Goal: Information Seeking & Learning: Learn about a topic

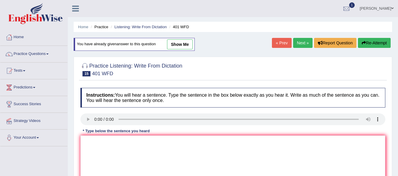
click at [36, 52] on link "Practice Questions" at bounding box center [33, 53] width 67 height 15
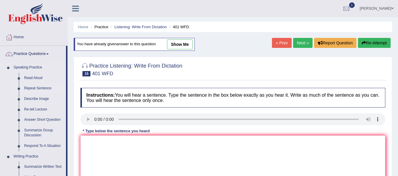
click at [31, 87] on link "Repeat Sentence" at bounding box center [43, 88] width 44 height 11
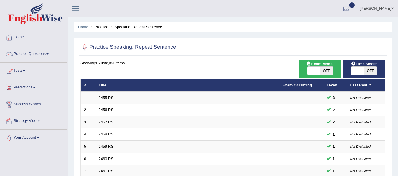
click at [372, 72] on span "OFF" at bounding box center [370, 71] width 13 height 8
checkbox input "true"
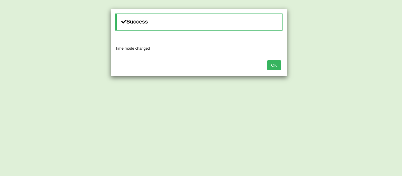
click at [278, 64] on button "OK" at bounding box center [274, 65] width 14 height 10
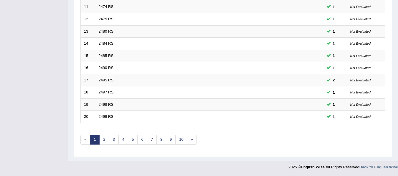
scroll to position [213, 0]
click at [105, 142] on link "2" at bounding box center [104, 141] width 10 height 10
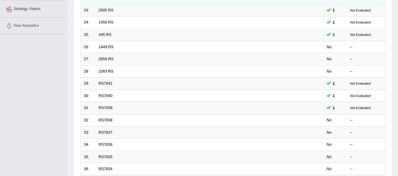
scroll to position [112, 0]
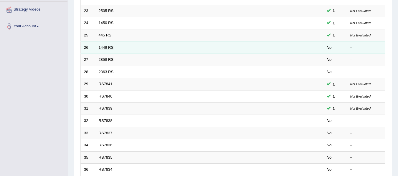
click at [101, 47] on link "1449 RS" at bounding box center [106, 47] width 15 height 4
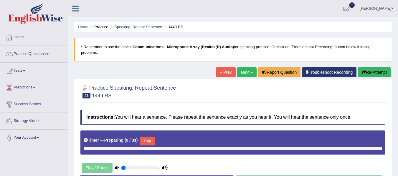
type input "1"
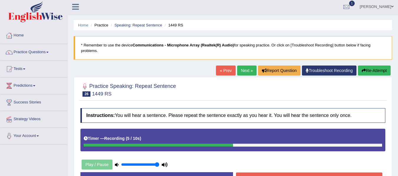
scroll to position [1, 0]
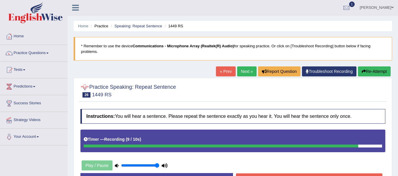
click at [87, 86] on div at bounding box center [84, 87] width 9 height 9
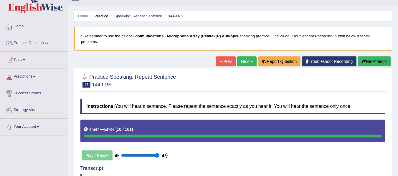
scroll to position [0, 0]
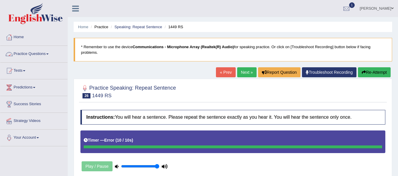
click at [31, 57] on link "Practice Questions" at bounding box center [33, 53] width 67 height 15
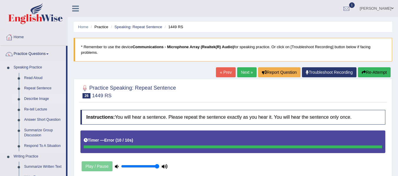
click at [36, 96] on link "Describe Image" at bounding box center [43, 99] width 44 height 11
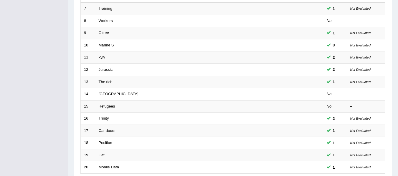
scroll to position [160, 0]
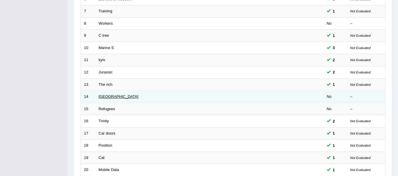
click at [102, 97] on link "[GEOGRAPHIC_DATA]" at bounding box center [119, 97] width 40 height 4
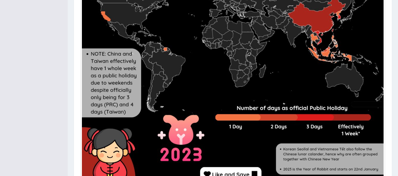
scroll to position [287, 0]
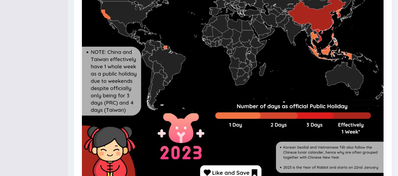
click at [103, 98] on img at bounding box center [233, 30] width 302 height 302
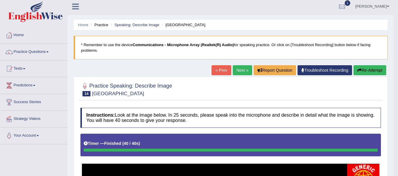
scroll to position [0, 0]
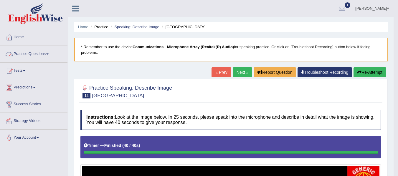
click at [23, 52] on link "Practice Questions" at bounding box center [33, 53] width 67 height 15
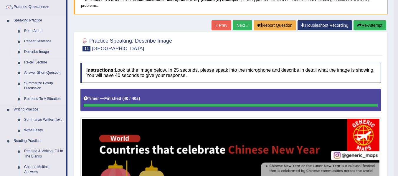
scroll to position [48, 0]
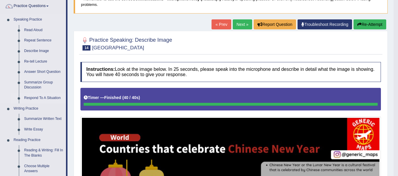
click at [30, 97] on link "Respond To A Situation" at bounding box center [43, 98] width 44 height 11
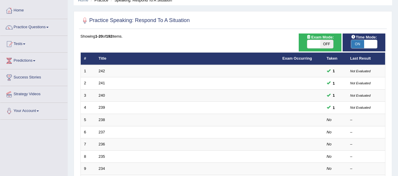
scroll to position [27, 0]
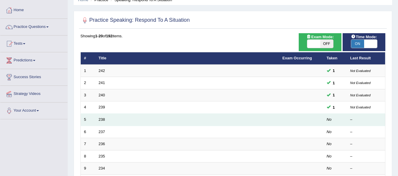
click at [98, 122] on td "238" at bounding box center [187, 120] width 184 height 12
click at [100, 122] on link "238" at bounding box center [102, 120] width 6 height 4
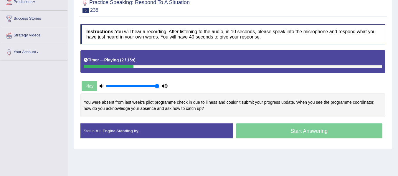
scroll to position [86, 0]
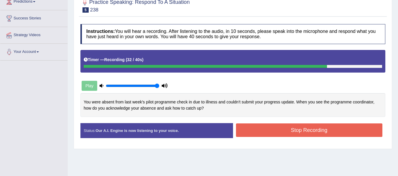
click at [253, 134] on button "Stop Recording" at bounding box center [309, 131] width 147 height 14
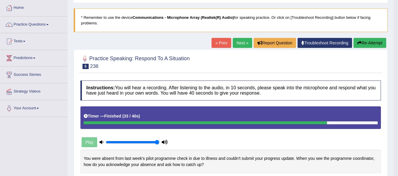
scroll to position [29, 0]
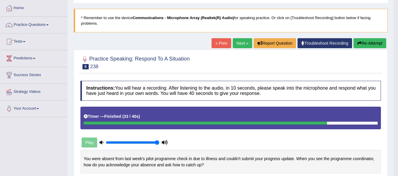
click at [243, 45] on link "Next »" at bounding box center [242, 43] width 19 height 10
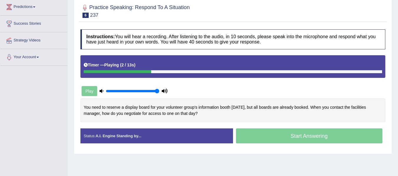
scroll to position [80, 0]
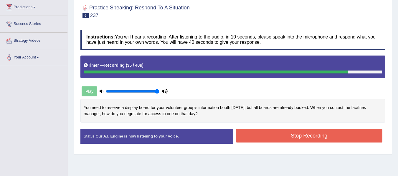
click at [267, 128] on div "Created with Highcharts 7.1.2 Too low Too high Time Pitch meter: 0 10 20 30 40 …" at bounding box center [232, 114] width 311 height 30
click at [263, 133] on button "Stop Recording" at bounding box center [309, 136] width 147 height 14
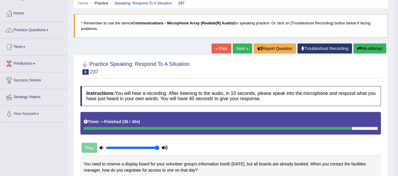
scroll to position [0, 0]
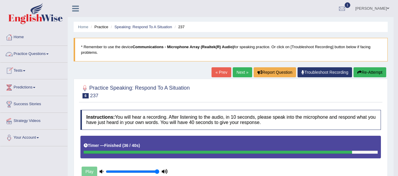
click at [35, 53] on link "Practice Questions" at bounding box center [33, 53] width 67 height 15
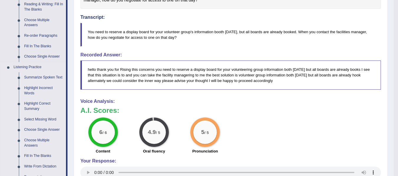
scroll to position [195, 0]
click at [33, 88] on link "Highlight Incorrect Words" at bounding box center [43, 91] width 44 height 16
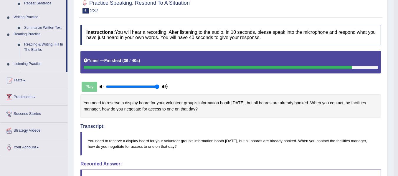
scroll to position [96, 0]
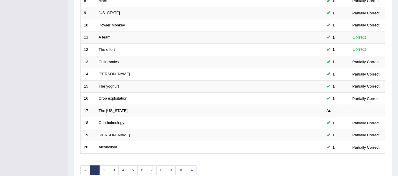
scroll to position [183, 0]
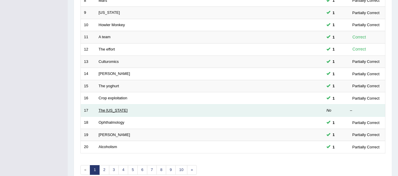
click at [109, 111] on link "The [US_STATE]" at bounding box center [113, 110] width 29 height 4
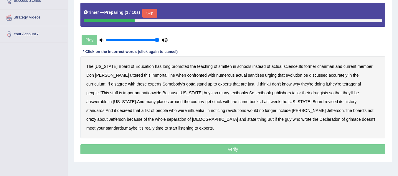
scroll to position [105, 0]
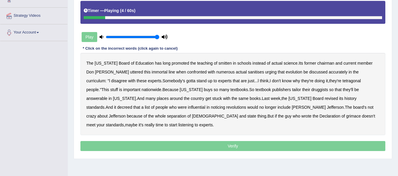
click at [219, 63] on b "smitten" at bounding box center [225, 63] width 13 height 5
click at [248, 73] on b "sanitises" at bounding box center [256, 72] width 16 height 5
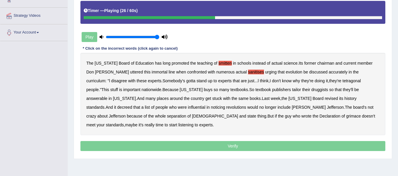
click at [343, 81] on b "tetragonal" at bounding box center [352, 81] width 18 height 5
click at [311, 91] on b "druggists" at bounding box center [319, 89] width 17 height 5
click at [107, 96] on b "answerable" at bounding box center [96, 98] width 21 height 5
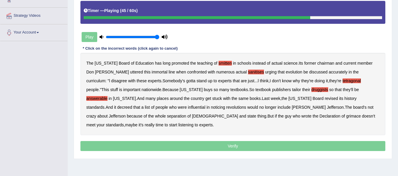
click at [211, 107] on b "noticing" at bounding box center [218, 107] width 14 height 5
click at [346, 117] on b "grimace" at bounding box center [353, 116] width 15 height 5
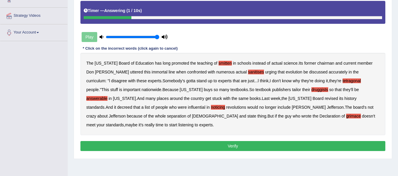
click at [280, 141] on button "Verify" at bounding box center [232, 146] width 305 height 10
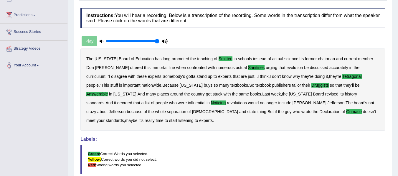
scroll to position [60, 0]
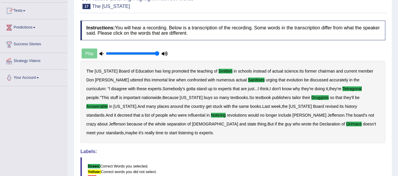
click at [23, 26] on link "Predictions" at bounding box center [33, 26] width 67 height 15
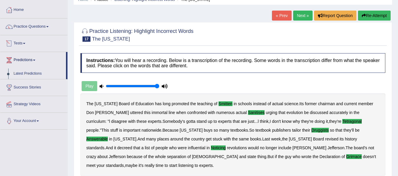
scroll to position [24, 0]
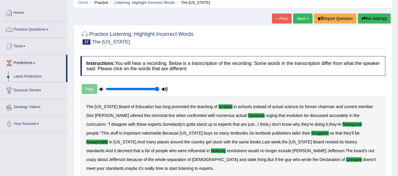
click at [27, 29] on link "Practice Questions" at bounding box center [33, 28] width 67 height 15
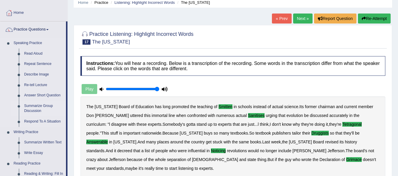
click at [40, 108] on link "Summarize Group Discussion" at bounding box center [43, 109] width 44 height 16
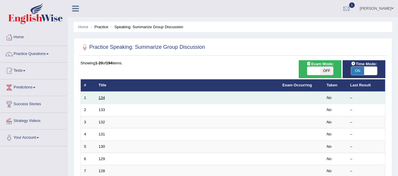
click at [103, 99] on link "134" at bounding box center [102, 98] width 6 height 4
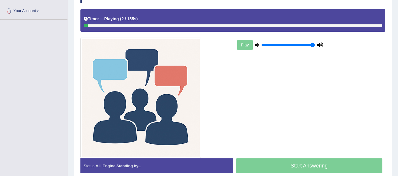
scroll to position [126, 0]
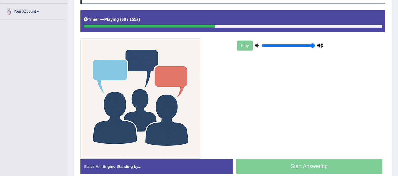
click at [144, 109] on img at bounding box center [140, 98] width 121 height 121
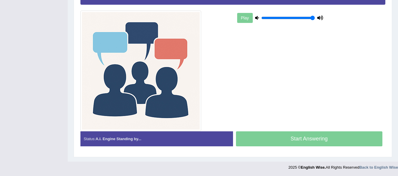
scroll to position [154, 0]
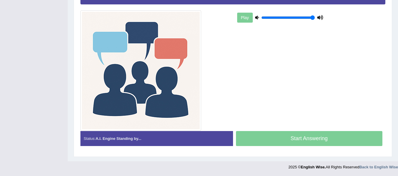
click at [244, 103] on div "Play" at bounding box center [232, 56] width 311 height 149
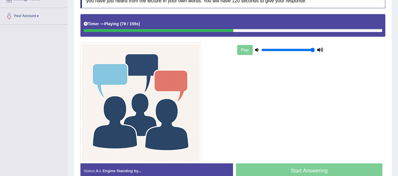
scroll to position [129, 0]
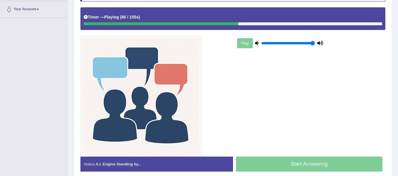
click at [254, 166] on div "Start Answering" at bounding box center [309, 165] width 153 height 16
drag, startPoint x: 254, startPoint y: 166, endPoint x: 225, endPoint y: 82, distance: 88.5
click at [225, 82] on div "Instructions: You will hear a discussion. After listening to the audio, in 10 s…" at bounding box center [233, 79] width 308 height 201
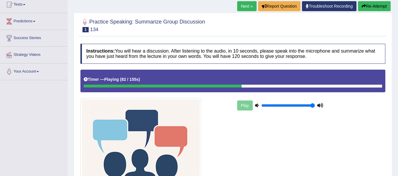
scroll to position [65, 0]
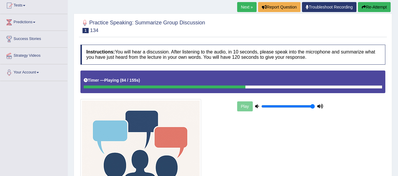
click at [225, 82] on div "Timer — Playing ( 84 / 155s ) Skip" at bounding box center [233, 80] width 298 height 10
click at [247, 9] on link "Next »" at bounding box center [246, 7] width 19 height 10
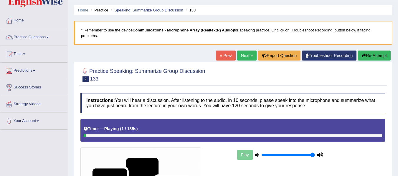
scroll to position [13, 0]
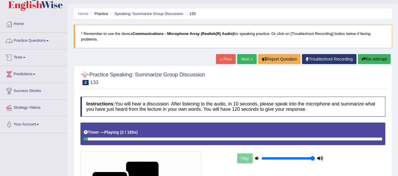
click at [44, 44] on link "Practice Questions" at bounding box center [33, 40] width 67 height 15
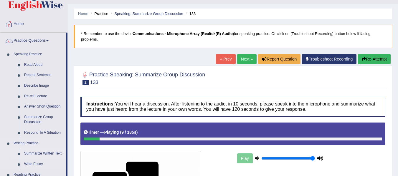
click at [29, 152] on link "Summarize Written Text" at bounding box center [43, 154] width 44 height 11
